Goal: Transaction & Acquisition: Purchase product/service

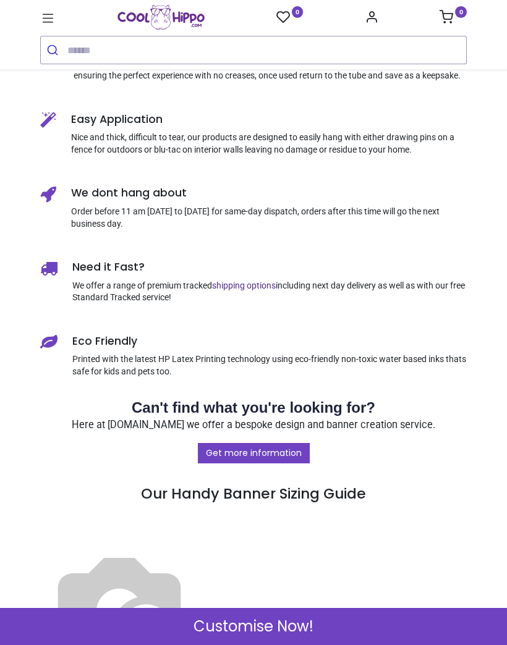
click at [262, 620] on span "Customise Now!" at bounding box center [253, 626] width 120 height 21
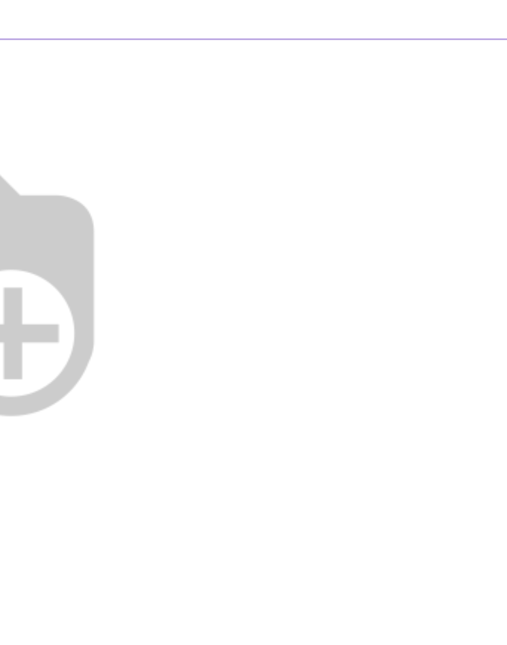
click at [86, 166] on img at bounding box center [89, 245] width 158 height 158
click at [96, 166] on img at bounding box center [89, 245] width 158 height 158
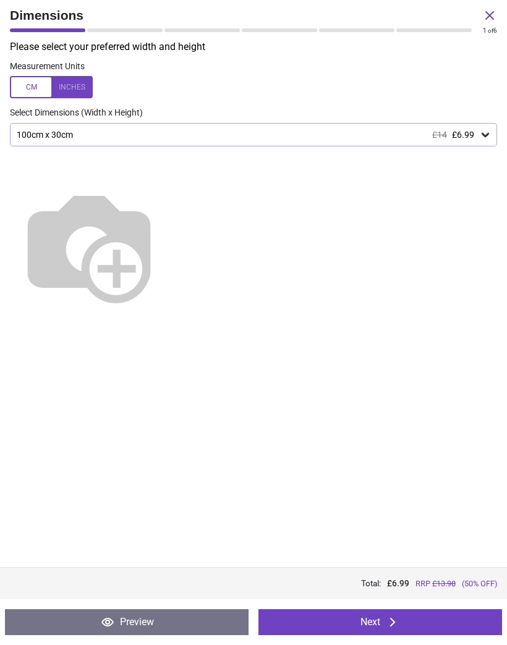
click at [353, 618] on button "Next" at bounding box center [379, 622] width 243 height 26
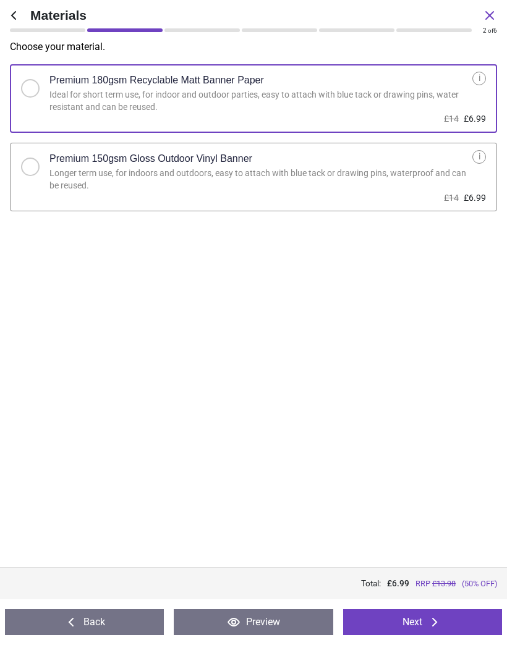
click at [19, 21] on icon at bounding box center [13, 15] width 15 height 15
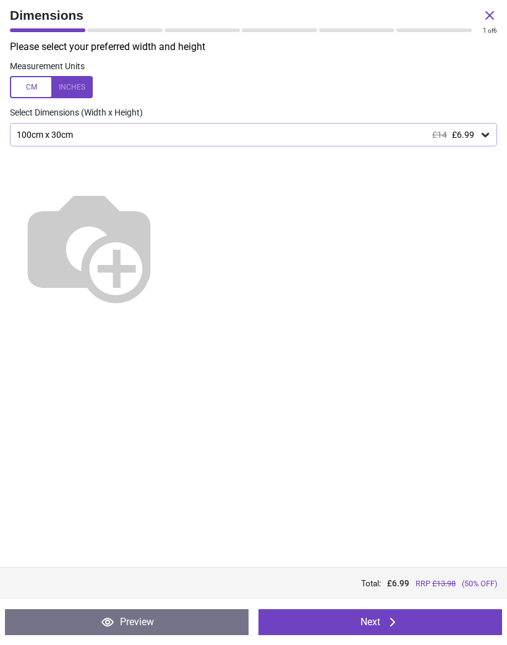
click at [439, 459] on div "Please select your preferred width and height Measurement Units Select Dimensio…" at bounding box center [253, 303] width 507 height 527
click at [484, 139] on icon at bounding box center [485, 135] width 12 height 12
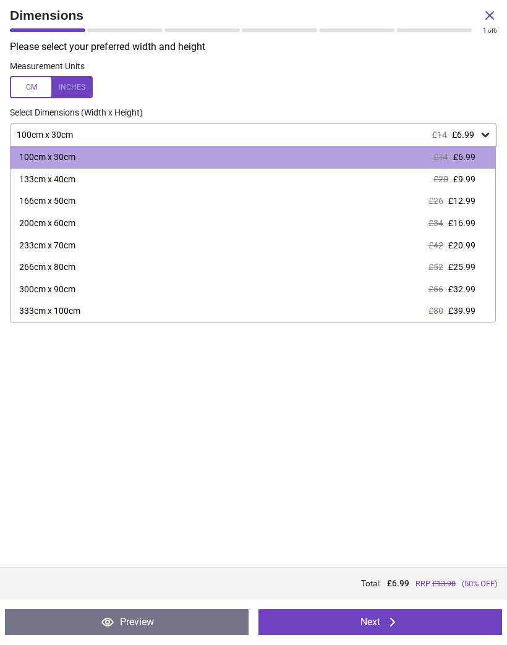
click at [466, 177] on span "£9.99" at bounding box center [464, 179] width 22 height 10
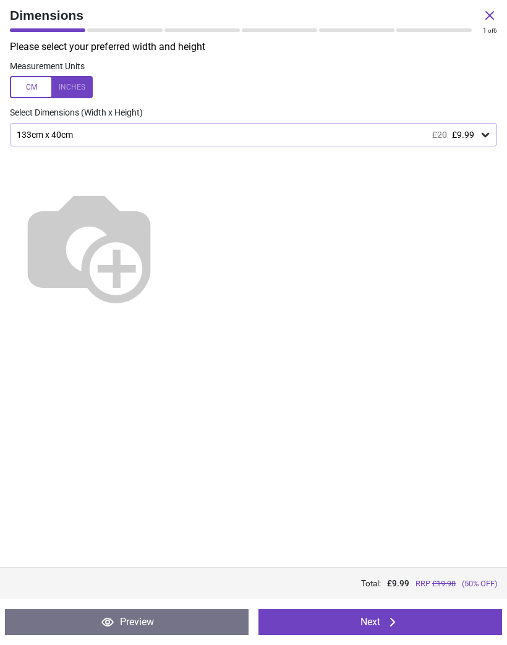
click at [374, 619] on button "Next" at bounding box center [379, 622] width 243 height 26
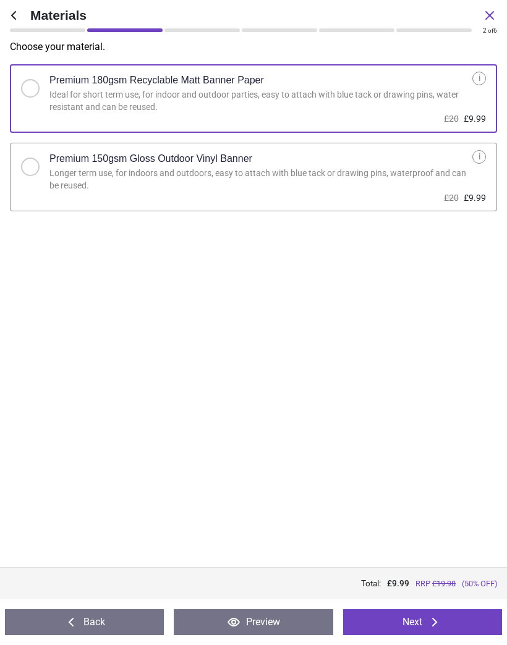
click at [411, 618] on button "Next" at bounding box center [422, 622] width 159 height 26
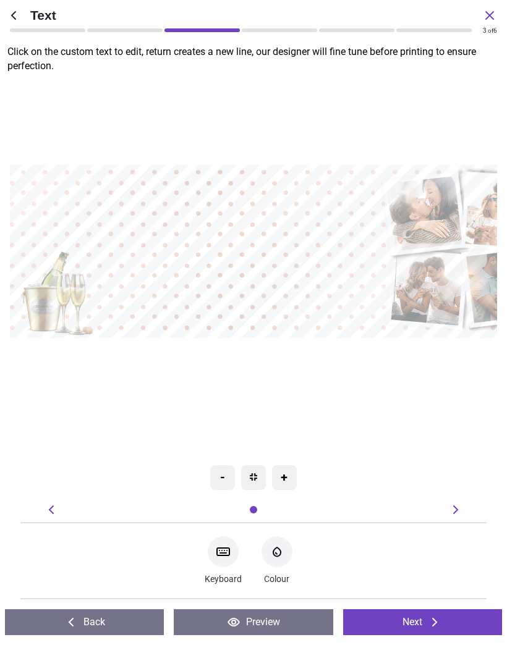
click at [287, 472] on div "+" at bounding box center [284, 477] width 25 height 25
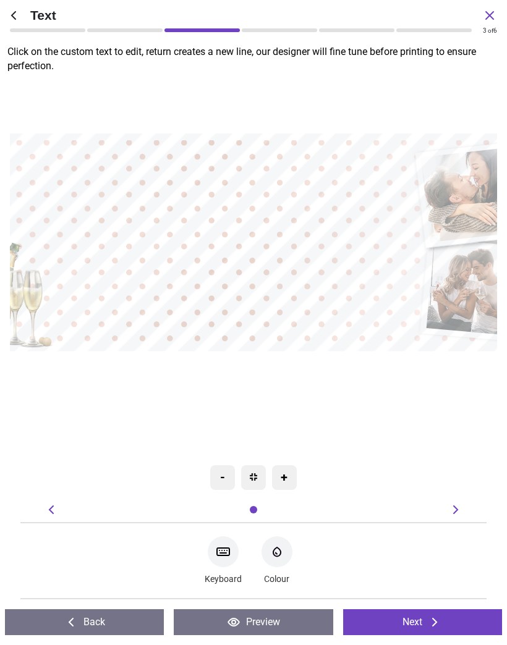
click at [226, 477] on div "-" at bounding box center [222, 477] width 25 height 25
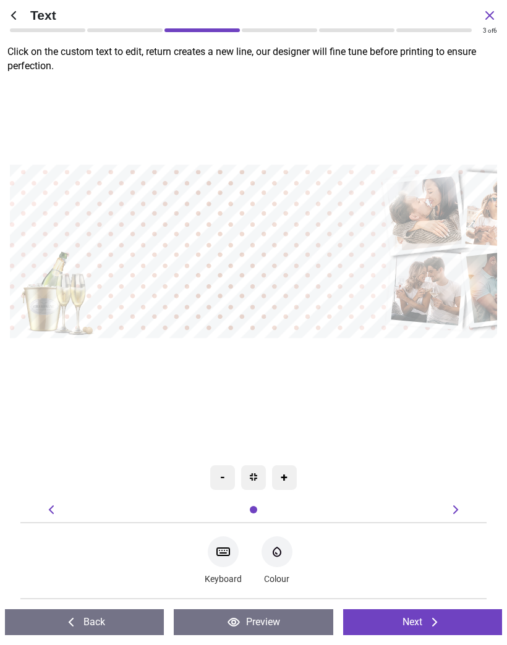
click at [416, 617] on button "Next" at bounding box center [422, 622] width 159 height 26
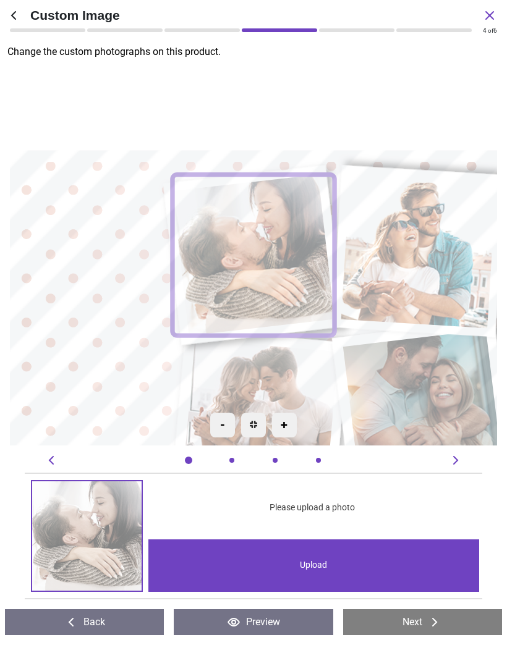
click at [282, 287] on image at bounding box center [253, 255] width 162 height 161
click at [311, 559] on div "Upload" at bounding box center [313, 565] width 330 height 53
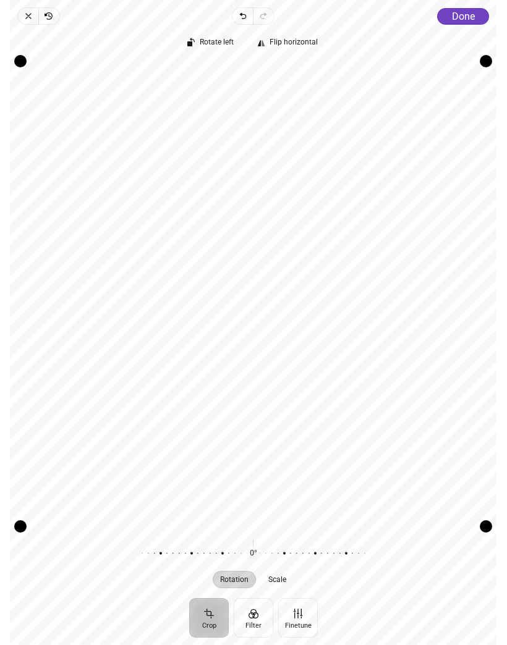
click at [462, 23] on button "Done" at bounding box center [463, 16] width 52 height 17
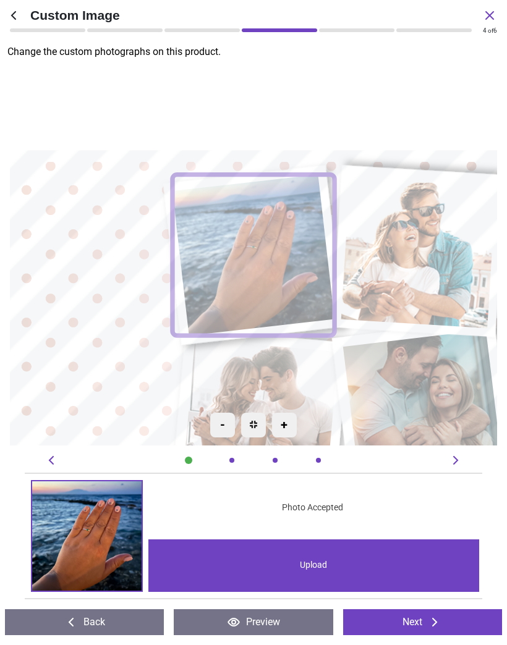
click at [421, 251] on image at bounding box center [418, 251] width 155 height 154
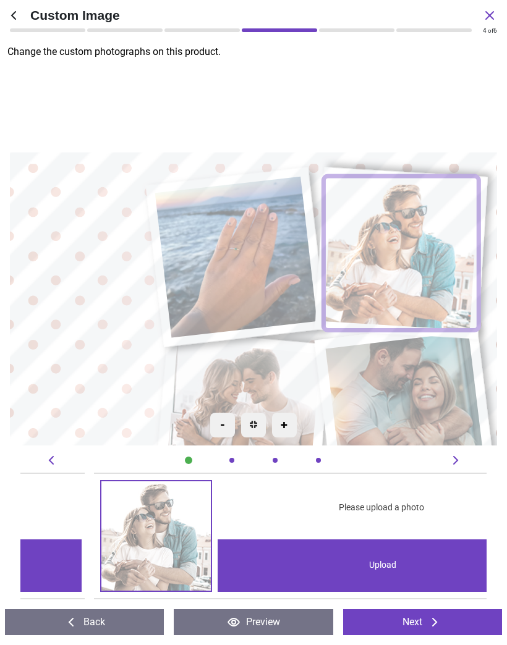
scroll to position [0, 466]
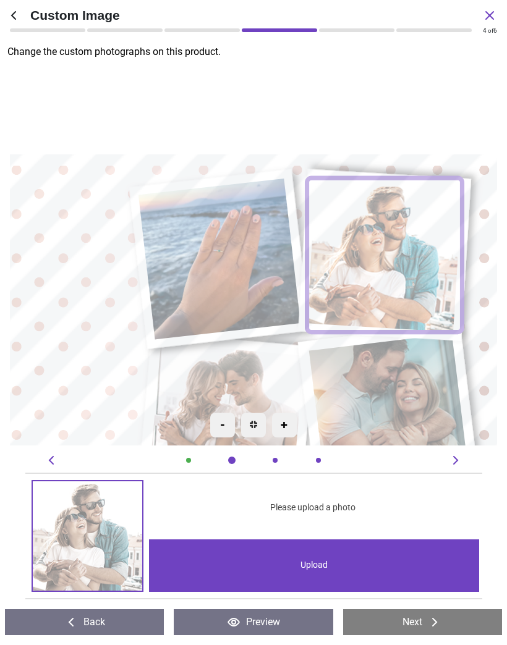
click at [308, 562] on div "Upload" at bounding box center [314, 565] width 330 height 53
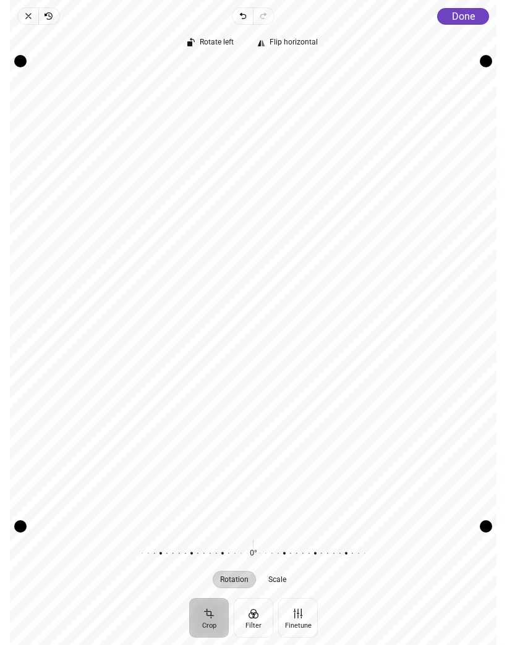
click at [461, 19] on span "Done" at bounding box center [463, 17] width 23 height 12
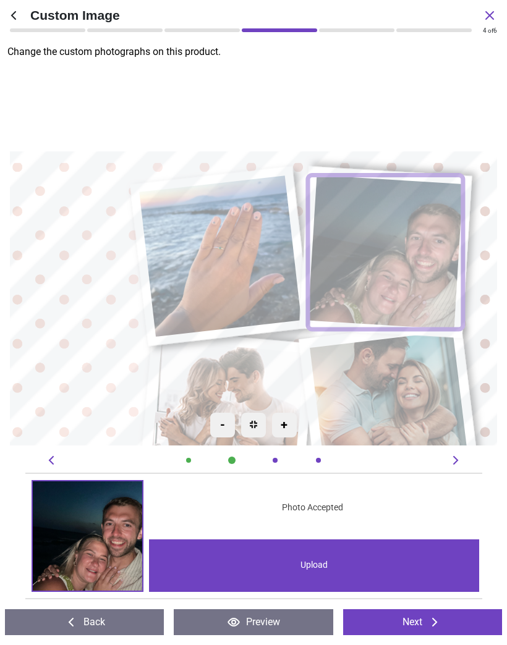
click at [397, 255] on image at bounding box center [385, 252] width 155 height 154
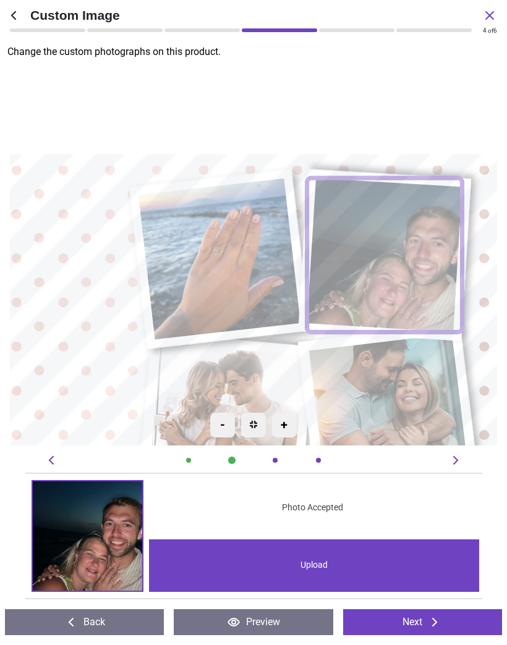
click at [420, 228] on image at bounding box center [384, 255] width 155 height 154
click at [261, 373] on image at bounding box center [226, 420] width 156 height 155
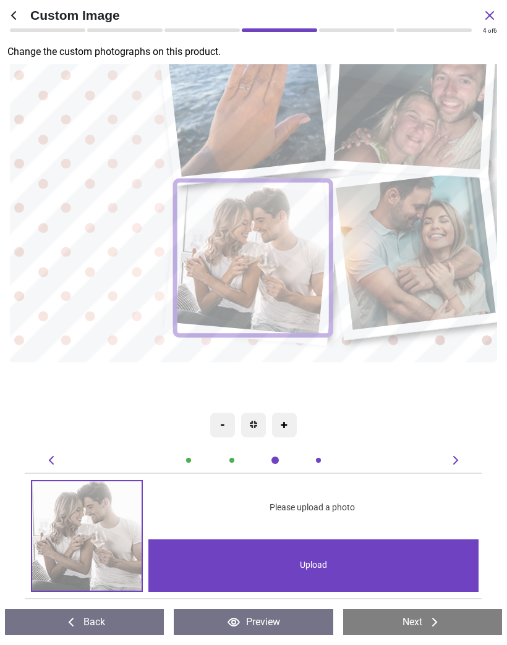
scroll to position [0, 932]
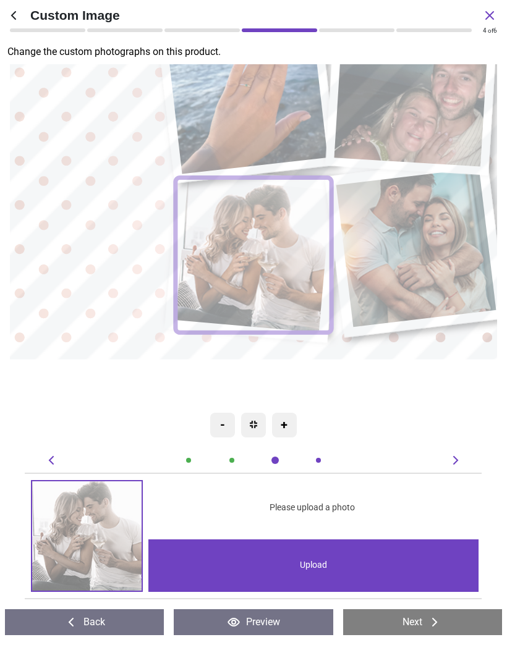
click at [318, 566] on div "Upload" at bounding box center [313, 565] width 330 height 53
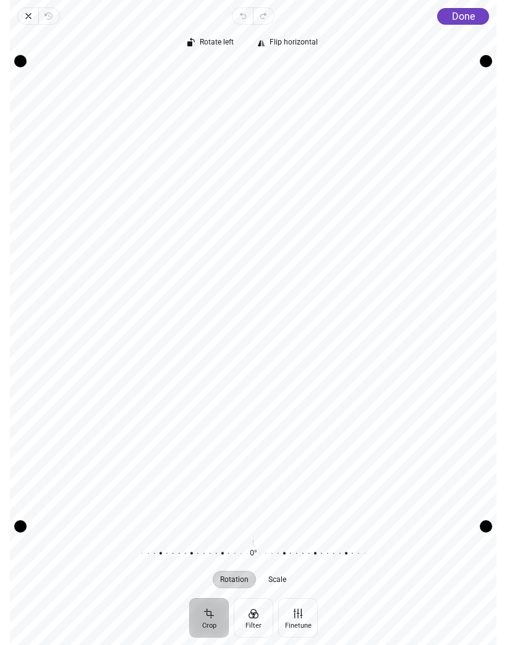
click at [458, 26] on div "Rotate left Flip horizontal Recenter Rotation Scale 0° Reset" at bounding box center [253, 311] width 486 height 573
click at [457, 15] on span "Done" at bounding box center [463, 17] width 23 height 12
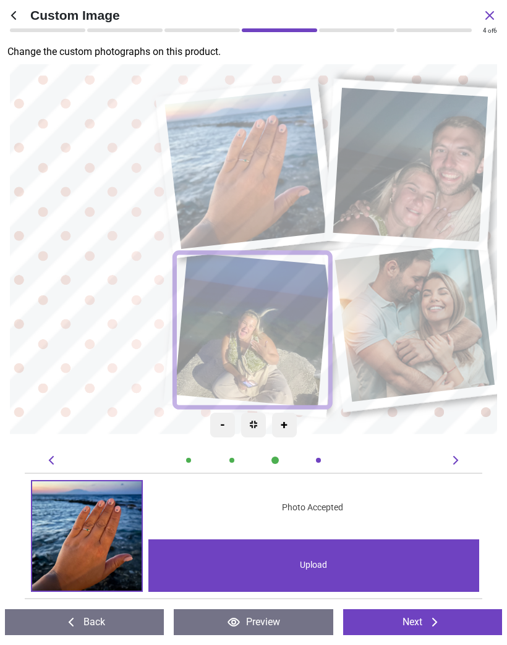
scroll to position [0, 932]
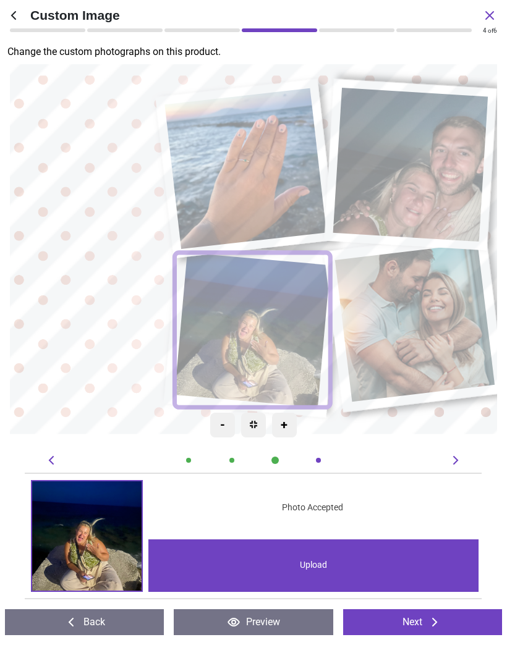
click at [421, 323] on image at bounding box center [414, 322] width 159 height 159
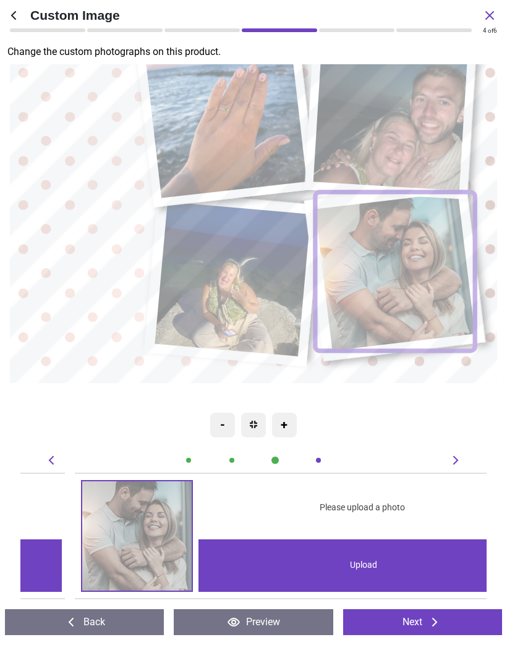
scroll to position [0, 1398]
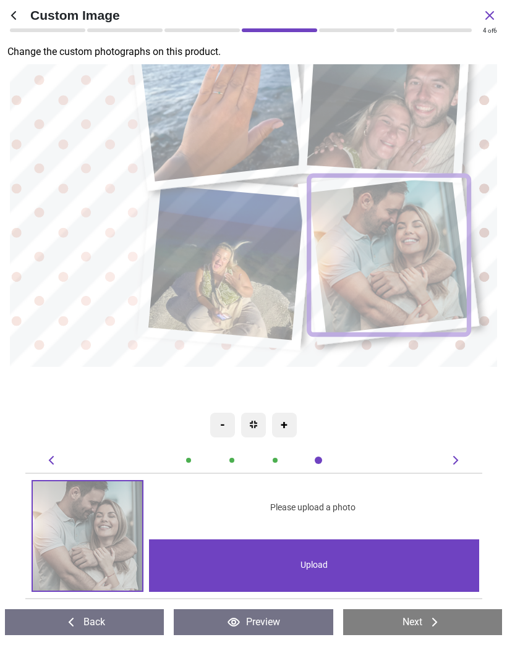
click at [319, 570] on div "Upload" at bounding box center [314, 565] width 330 height 53
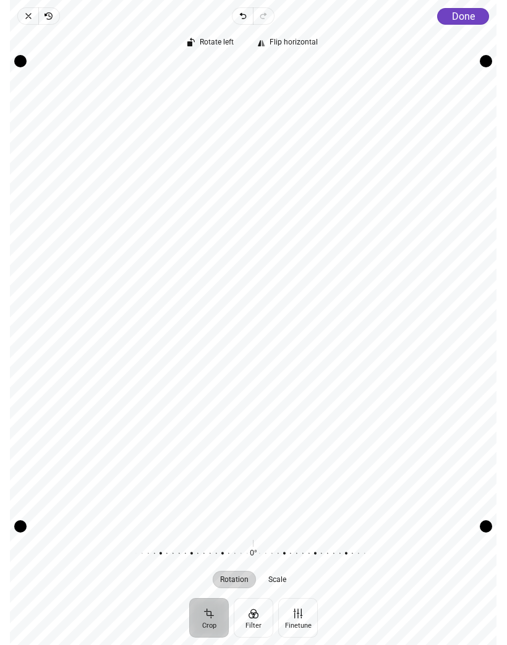
click at [410, 394] on div "Recenter" at bounding box center [253, 294] width 466 height 465
click at [469, 15] on span "Done" at bounding box center [463, 17] width 23 height 12
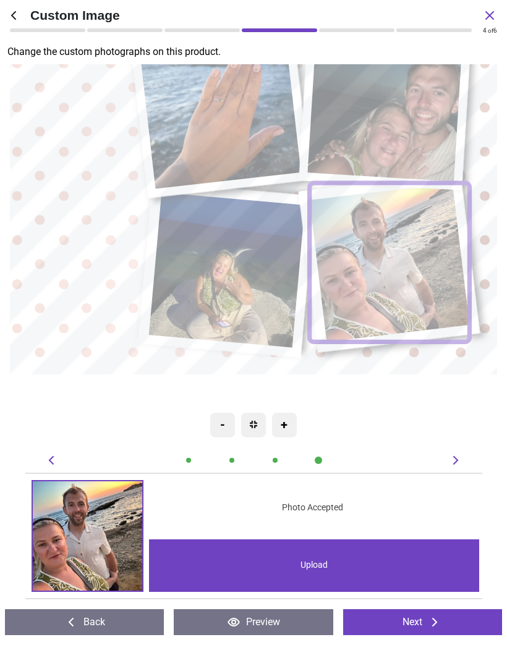
click at [410, 613] on button "Next" at bounding box center [422, 622] width 159 height 26
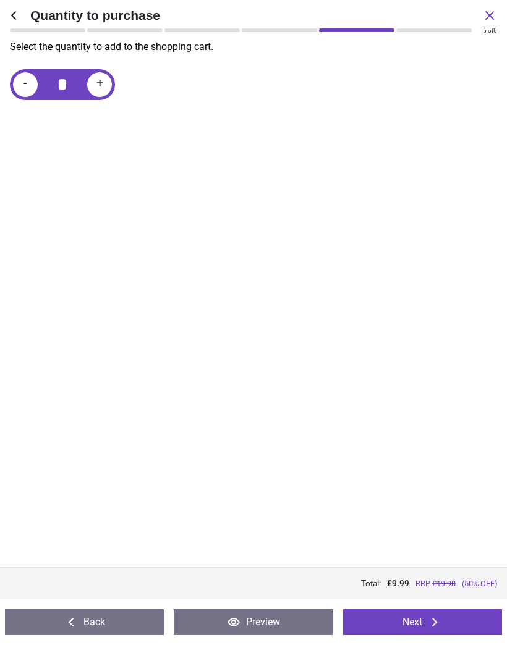
click at [409, 617] on button "Next" at bounding box center [422, 622] width 159 height 26
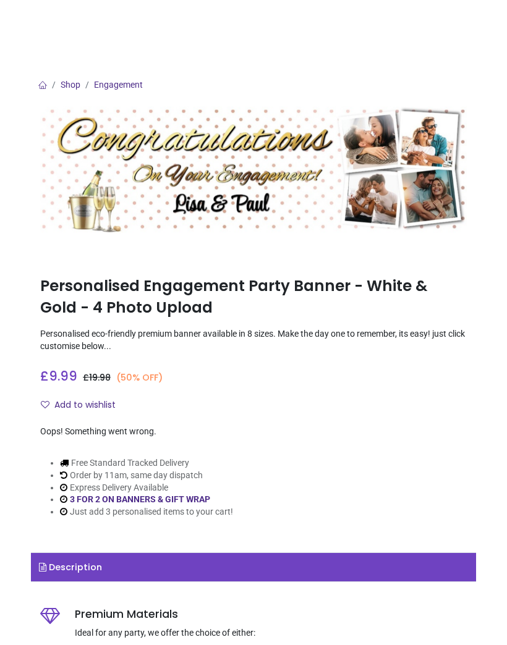
scroll to position [746, 0]
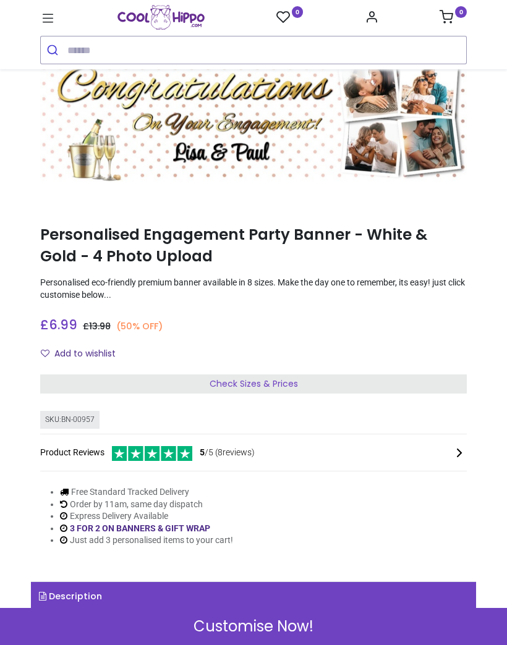
scroll to position [67, 0]
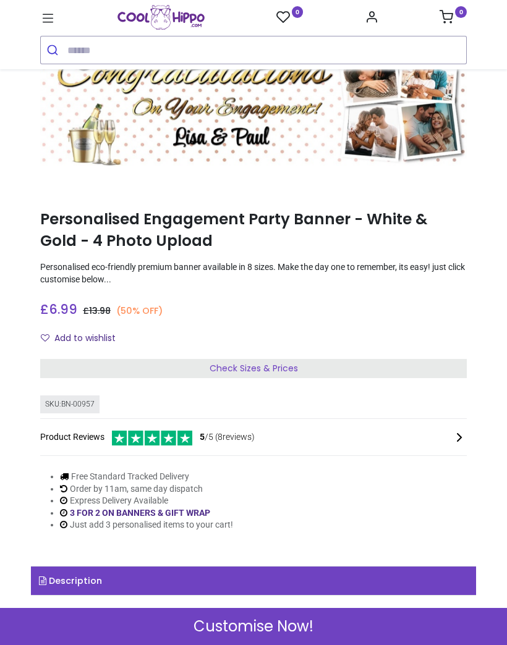
click at [275, 622] on span "Customise Now!" at bounding box center [253, 626] width 120 height 21
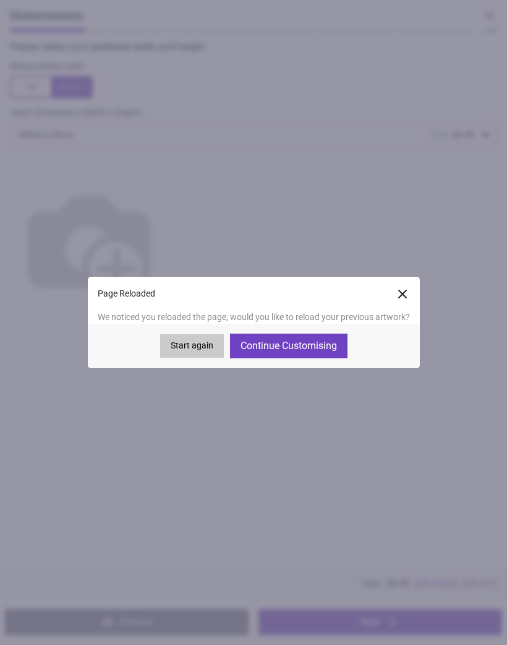
click at [294, 347] on button "Continue Customising" at bounding box center [288, 346] width 117 height 25
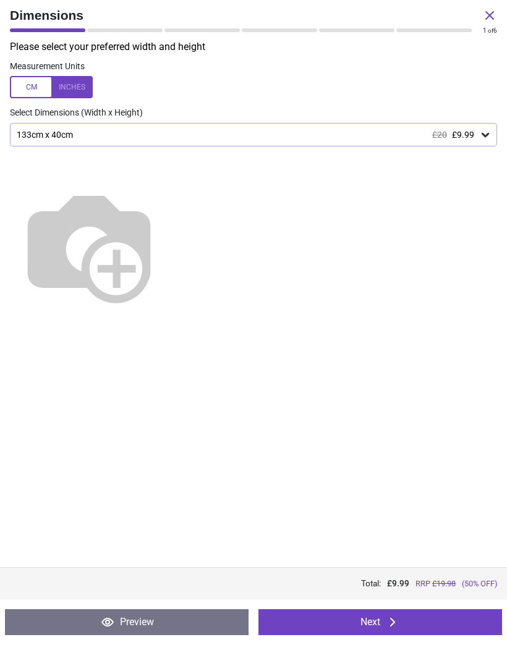
click at [372, 620] on button "Next" at bounding box center [379, 622] width 243 height 26
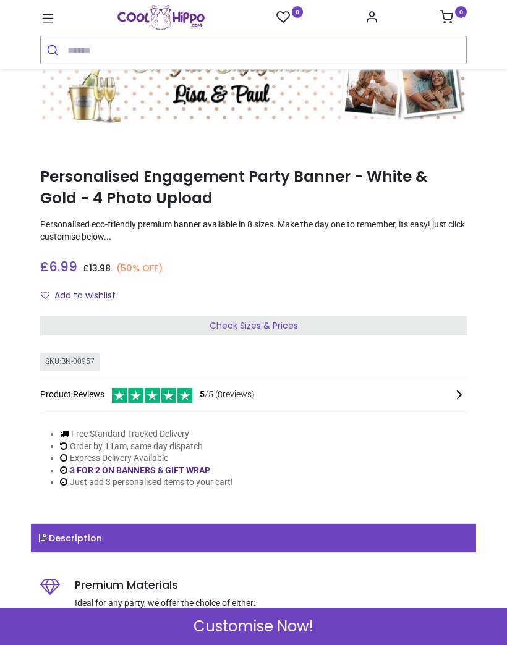
scroll to position [111, 0]
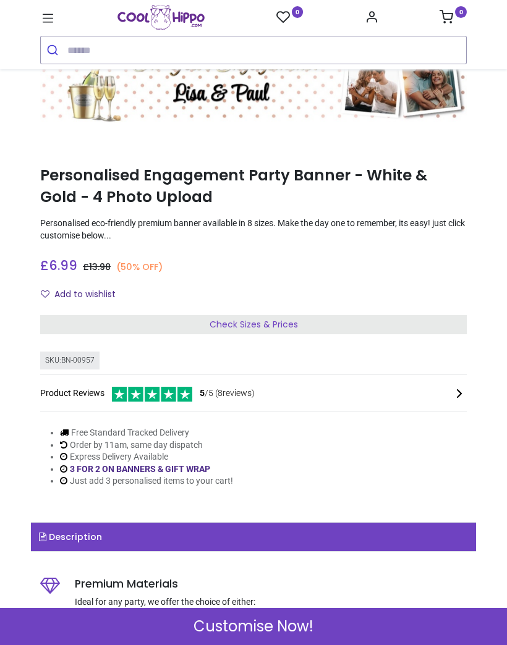
click at [248, 624] on span "Customise Now!" at bounding box center [253, 626] width 120 height 21
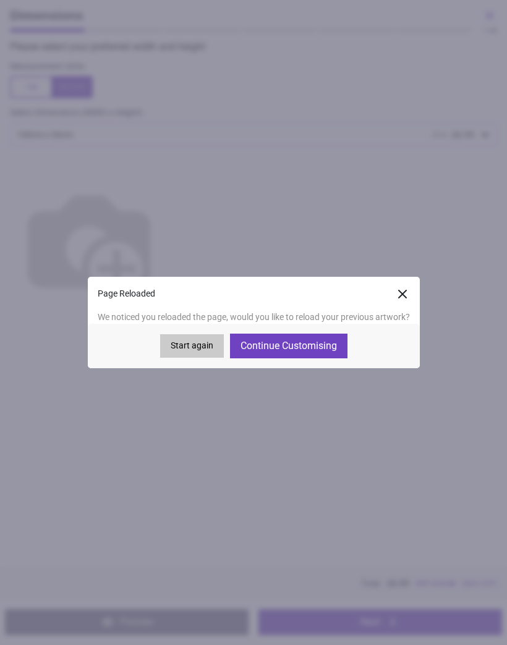
click at [189, 338] on button "Start again" at bounding box center [192, 345] width 64 height 23
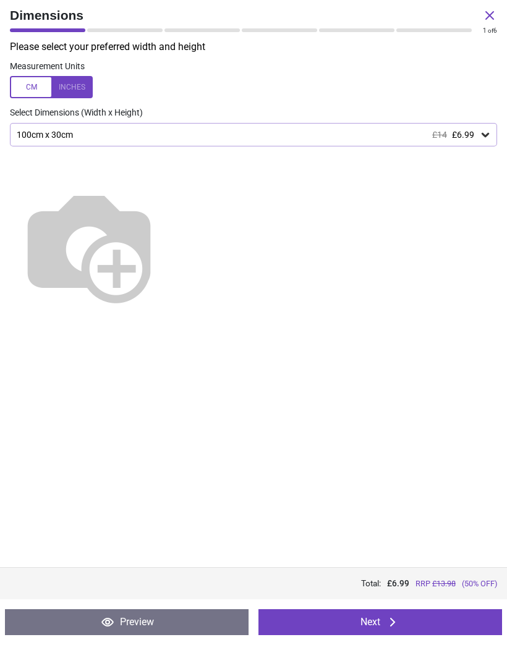
click at [481, 133] on icon at bounding box center [485, 135] width 12 height 12
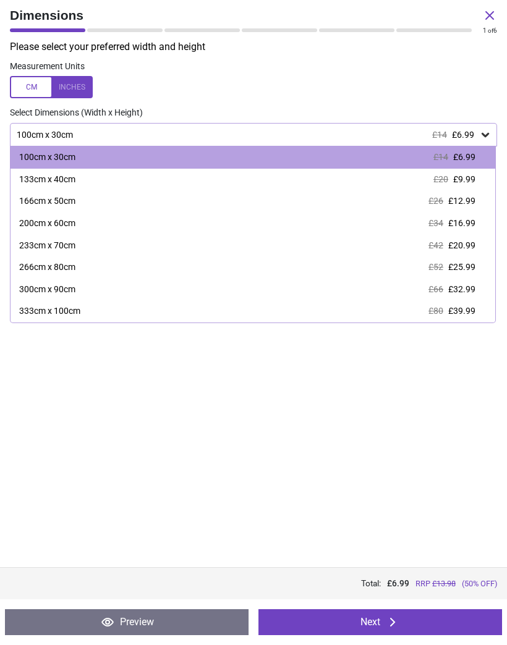
click at [69, 177] on div "133cm x 40cm" at bounding box center [47, 180] width 56 height 12
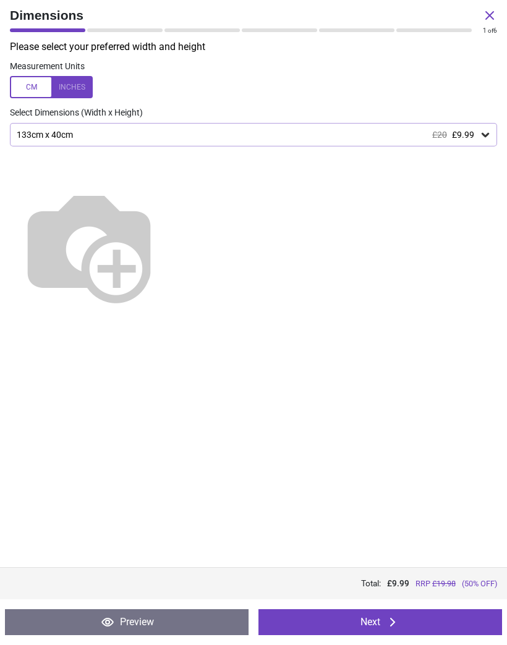
click at [374, 622] on button "Next" at bounding box center [379, 622] width 243 height 26
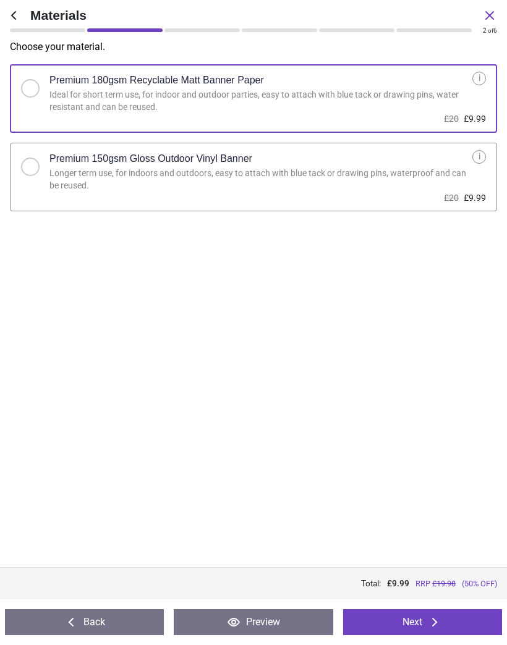
click at [405, 618] on button "Next" at bounding box center [422, 622] width 159 height 26
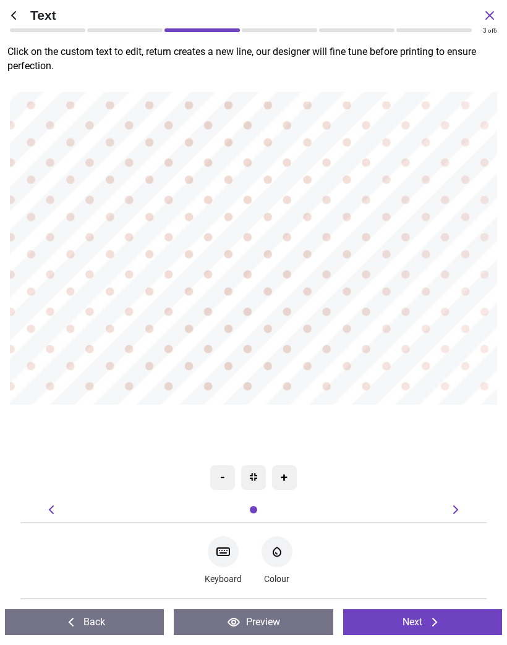
click at [265, 324] on textarea at bounding box center [238, 334] width 411 height 56
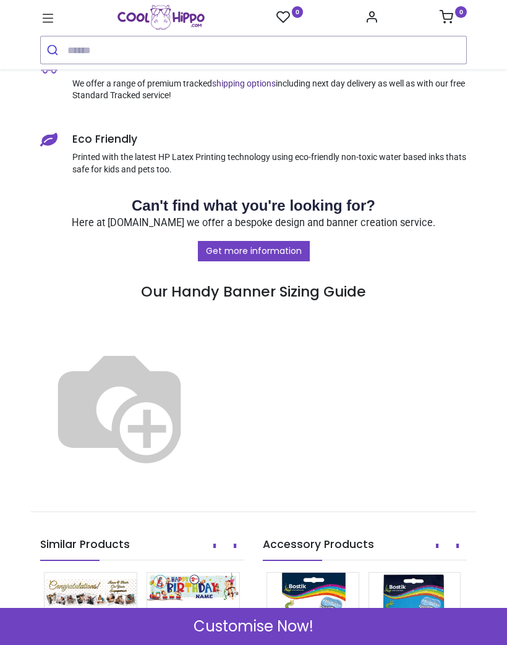
scroll to position [949, 0]
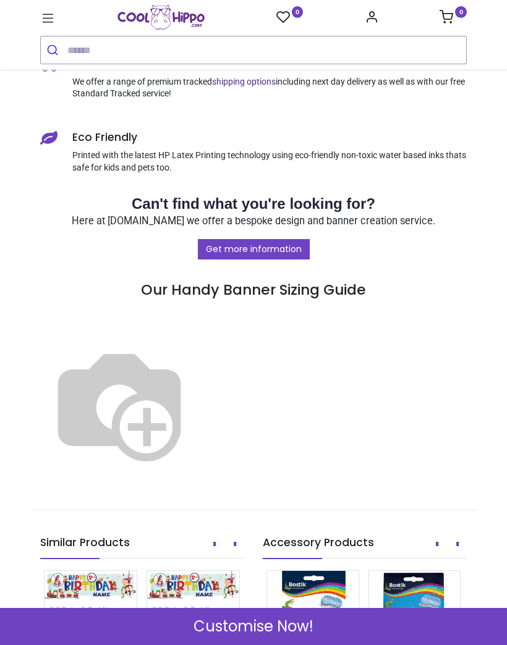
click at [279, 240] on link "Get more information" at bounding box center [254, 249] width 112 height 21
